Goal: Navigation & Orientation: Find specific page/section

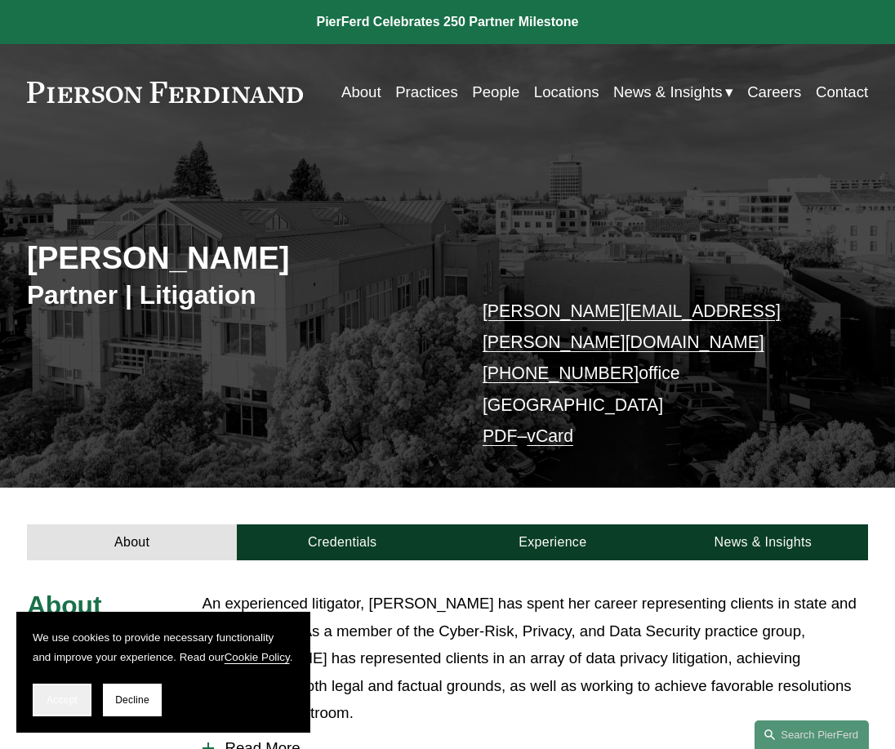
click at [71, 703] on span "Accept" at bounding box center [62, 699] width 31 height 11
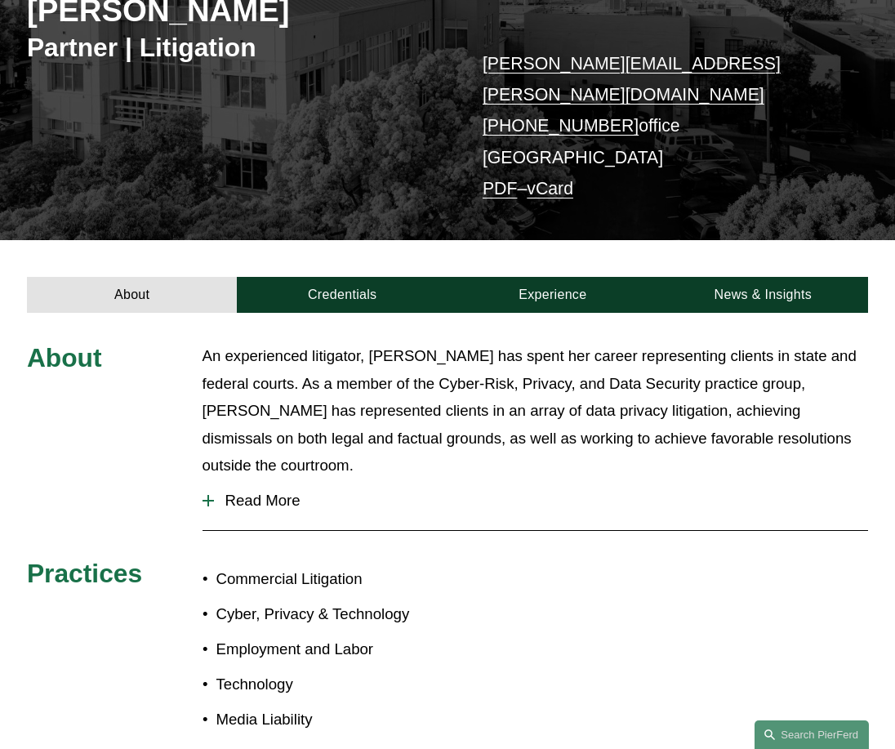
scroll to position [408, 0]
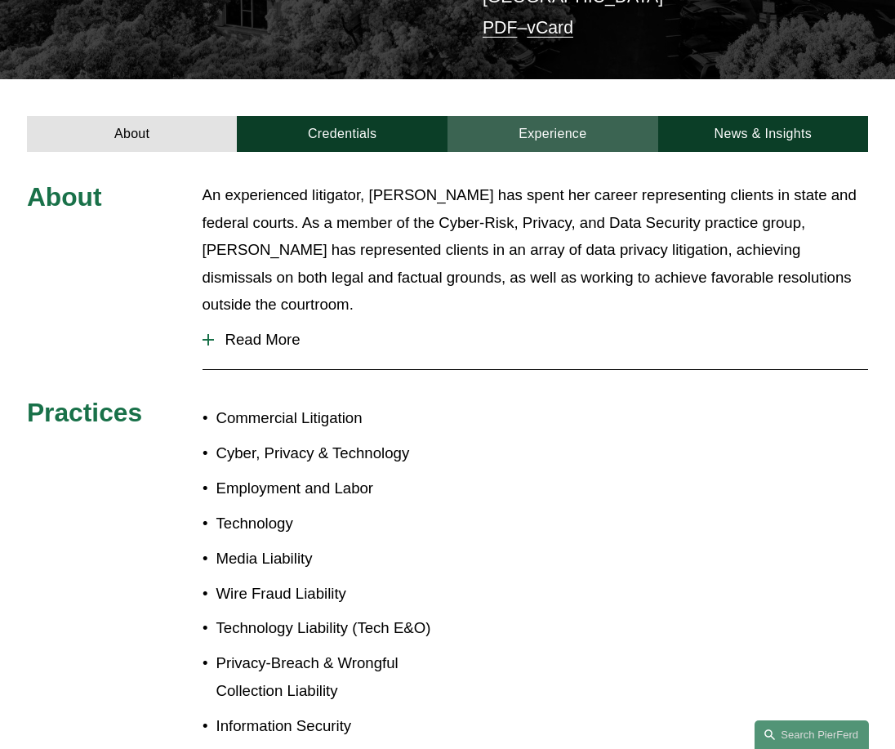
click at [571, 116] on link "Experience" at bounding box center [552, 134] width 211 height 36
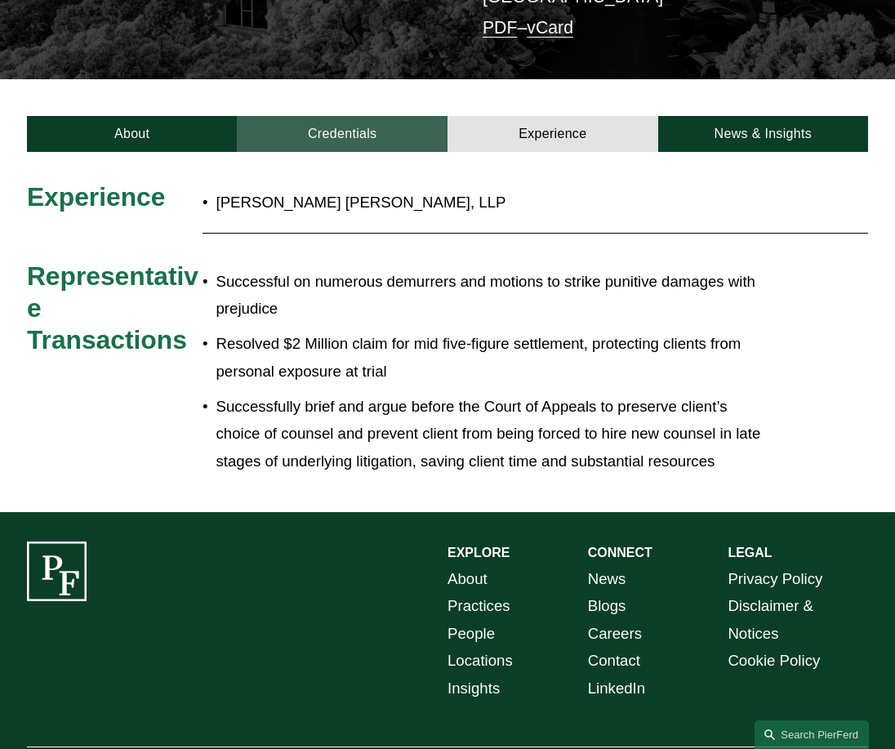
click at [367, 118] on link "Credentials" at bounding box center [342, 134] width 211 height 36
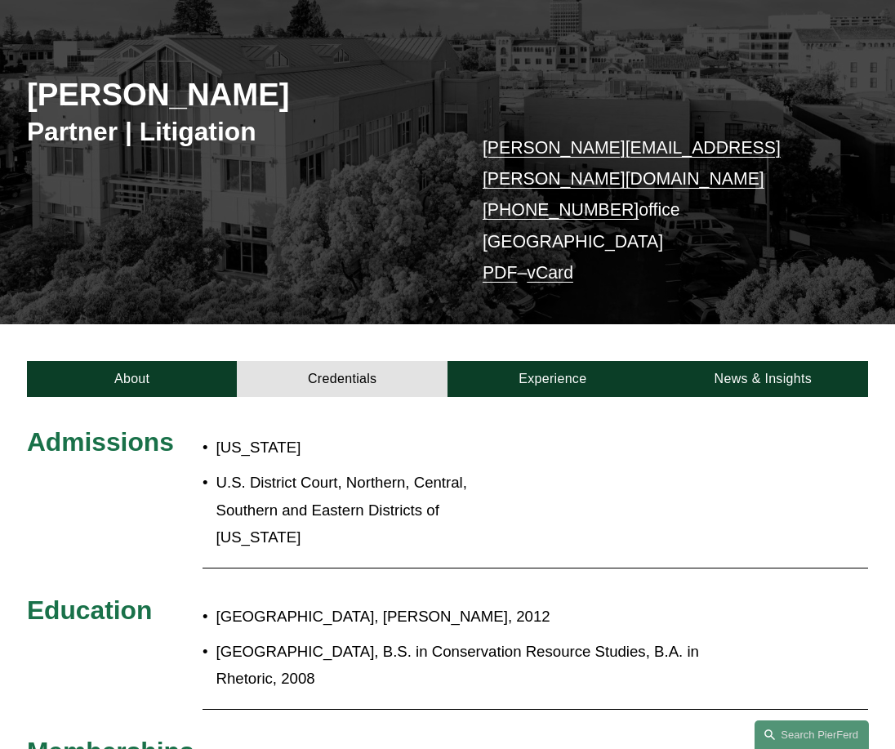
scroll to position [0, 0]
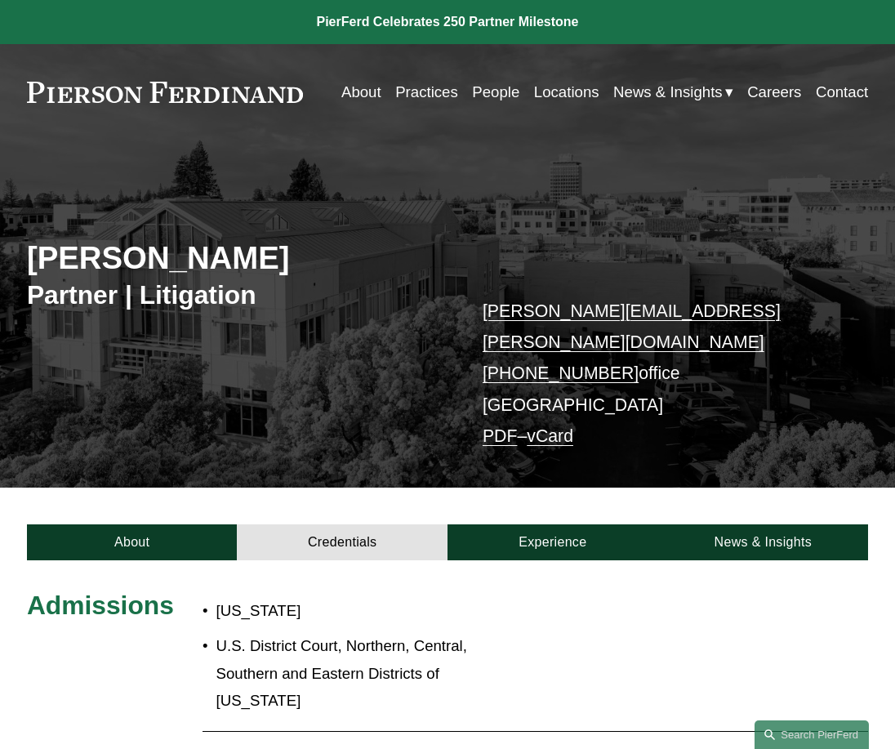
click at [479, 26] on link at bounding box center [447, 22] width 895 height 44
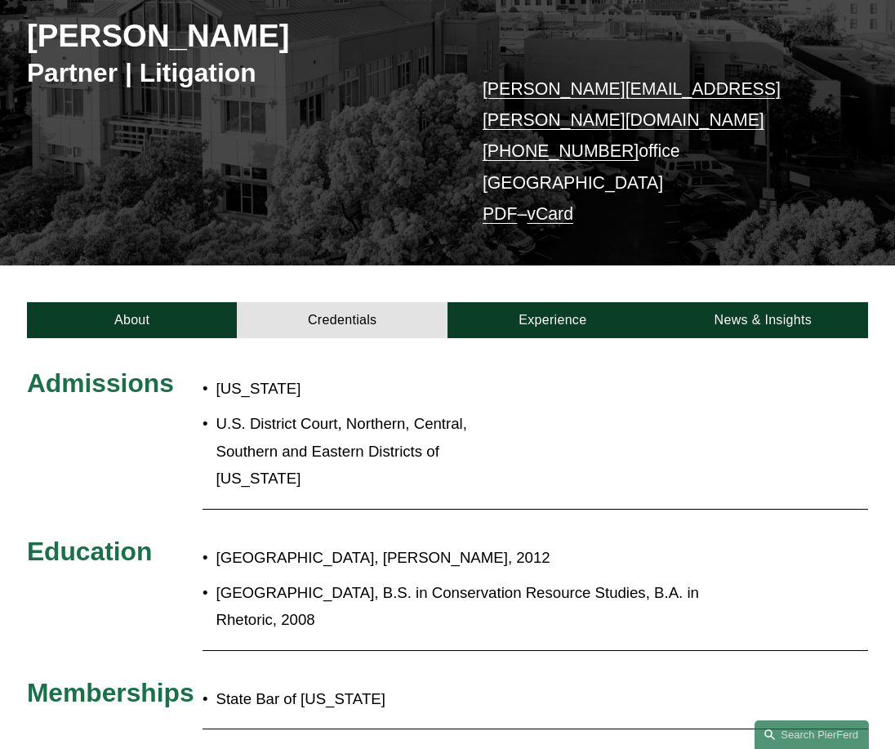
scroll to position [245, 0]
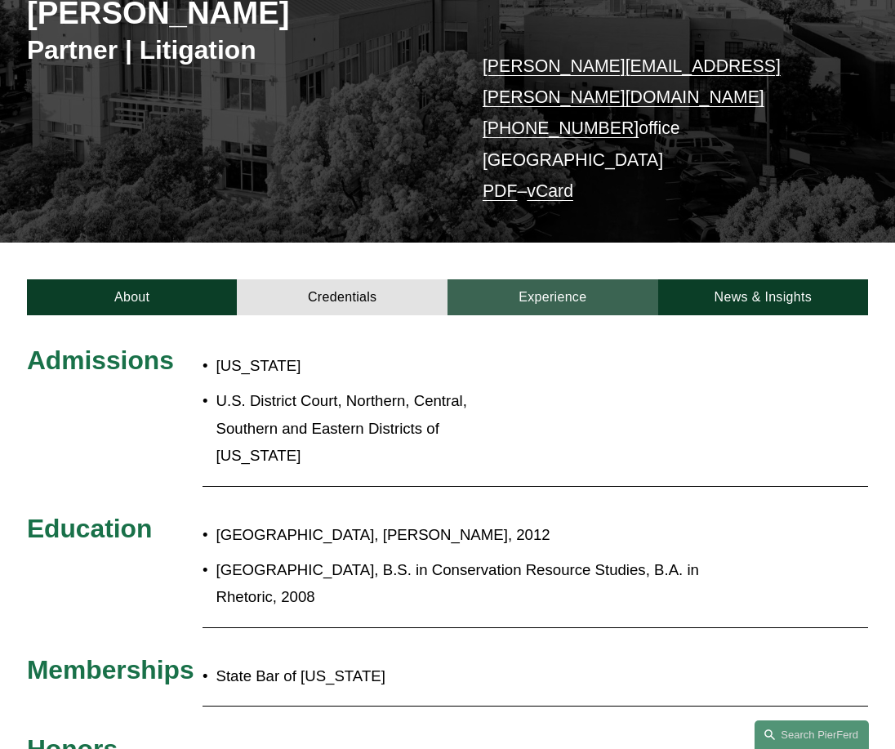
click at [568, 279] on link "Experience" at bounding box center [552, 297] width 211 height 36
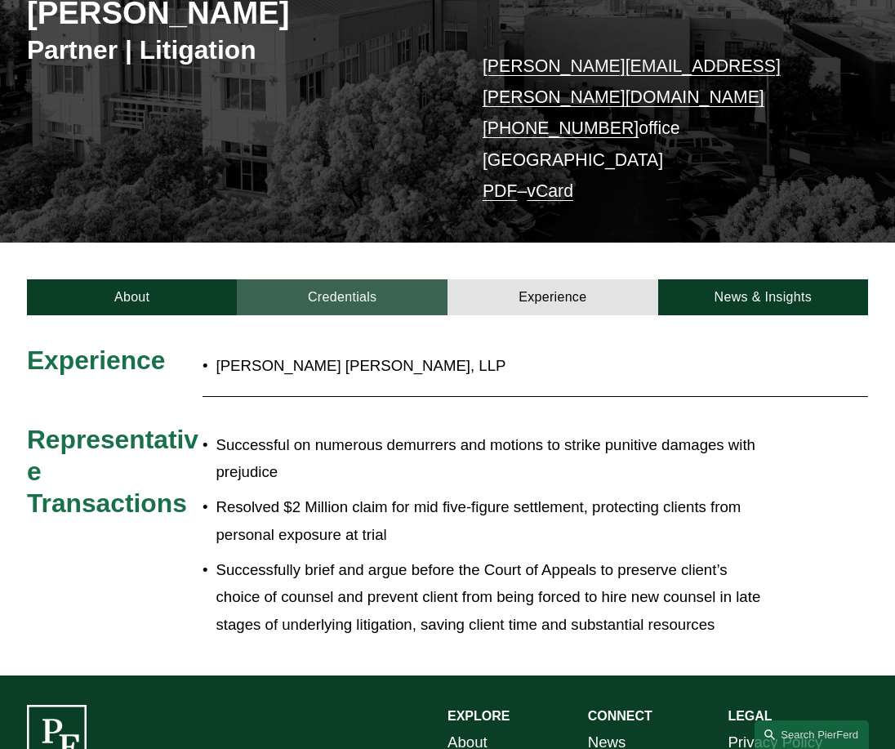
click at [376, 279] on link "Credentials" at bounding box center [342, 297] width 211 height 36
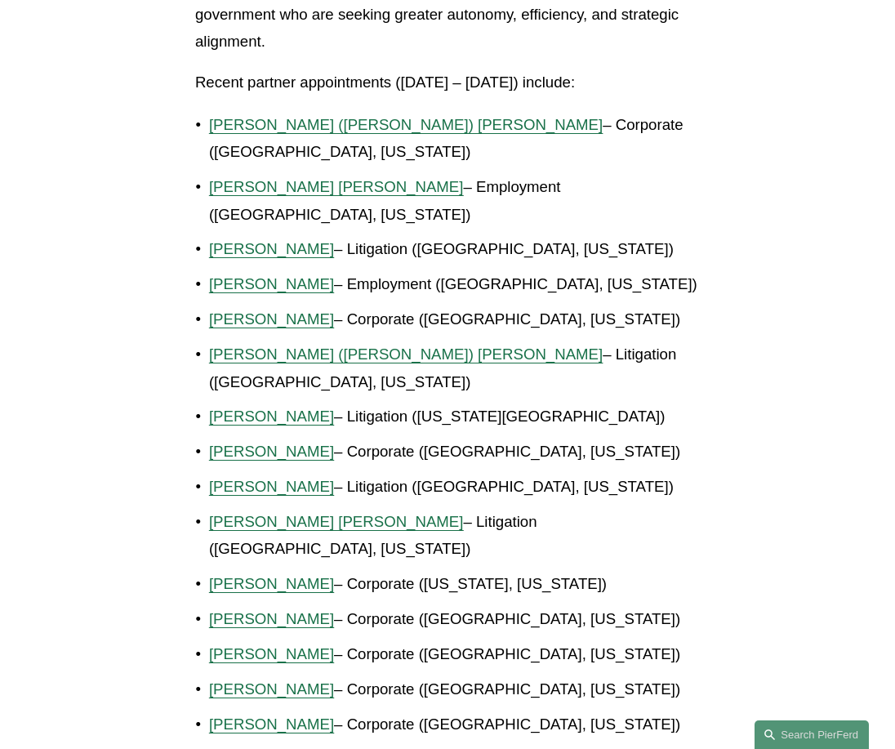
scroll to position [1470, 0]
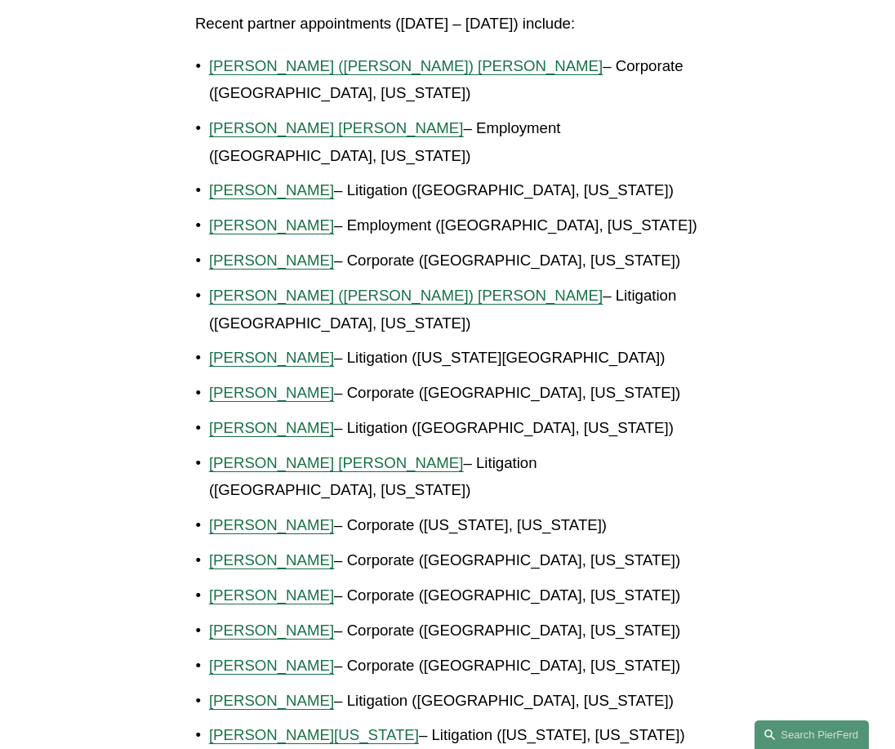
click at [277, 551] on span "Kevin D. Pomfret" at bounding box center [271, 559] width 125 height 17
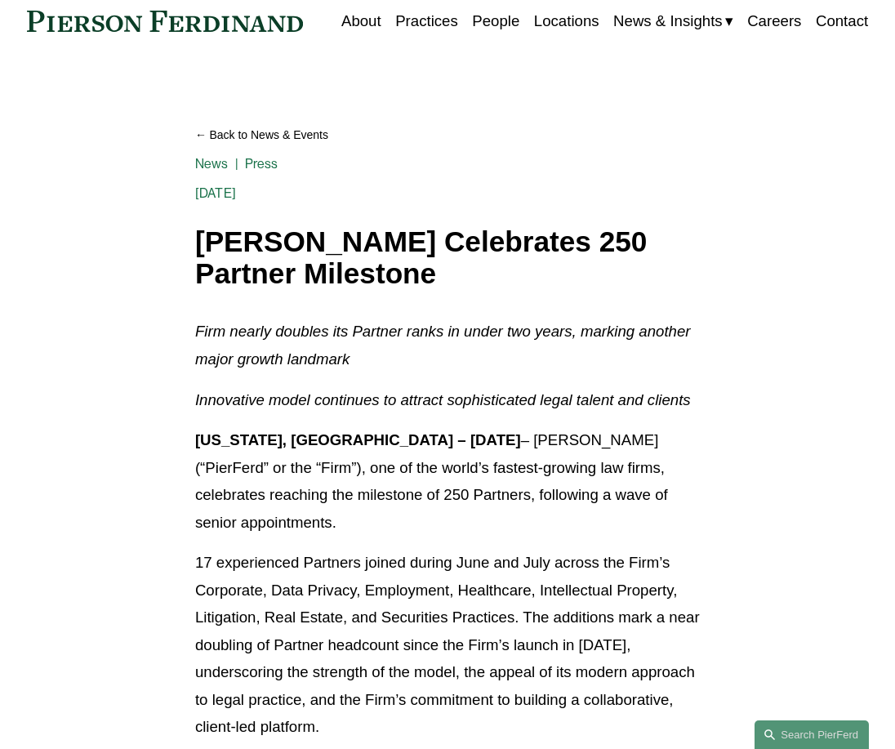
scroll to position [0, 0]
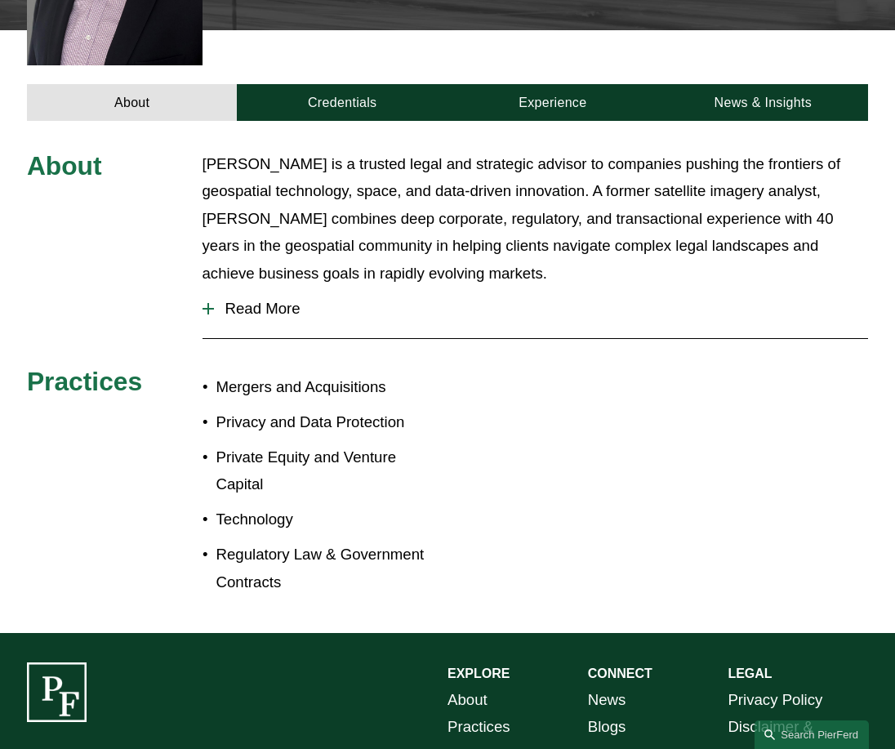
scroll to position [725, 0]
